Goal: Navigation & Orientation: Find specific page/section

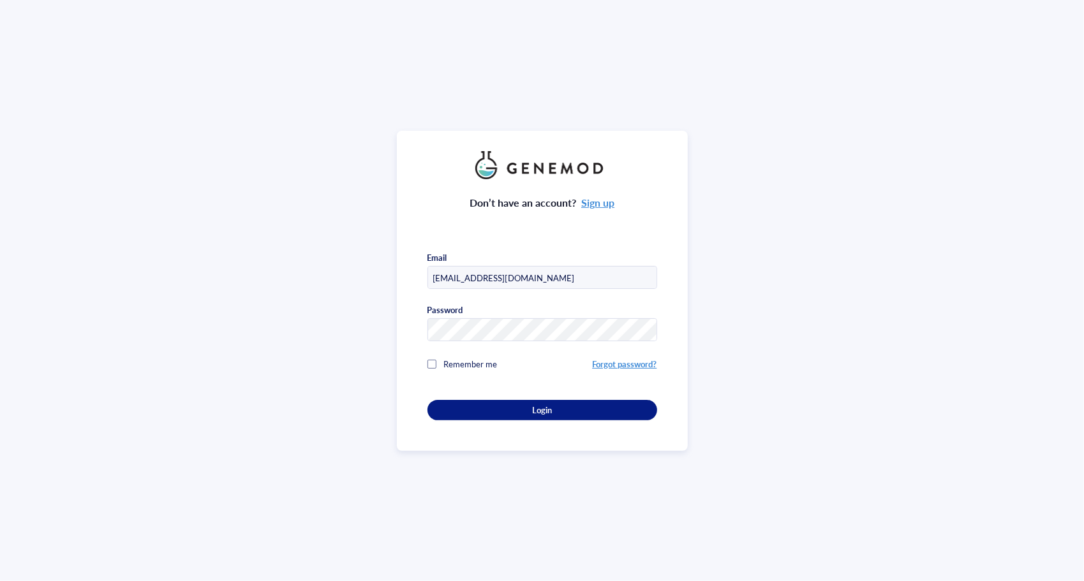
click at [511, 425] on div "Don’t have an account? Sign up Email [EMAIL_ADDRESS][DOMAIN_NAME] Password Reme…" at bounding box center [542, 291] width 291 height 320
click at [522, 411] on div "Login" at bounding box center [542, 409] width 189 height 11
